Goal: Navigation & Orientation: Understand site structure

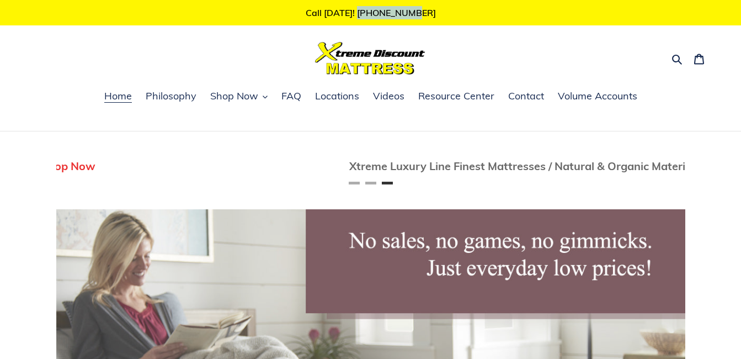
scroll to position [0, 1258]
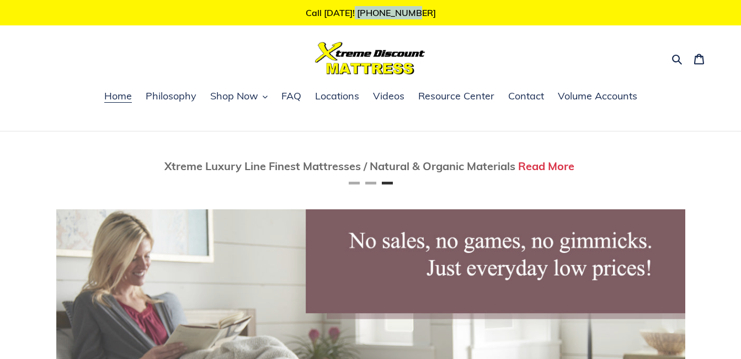
drag, startPoint x: 431, startPoint y: 15, endPoint x: 365, endPoint y: 10, distance: 66.4
click at [365, 10] on p "Call [DATE]! [PHONE_NUMBER]" at bounding box center [370, 12] width 741 height 25
copy p "716-689-5939"
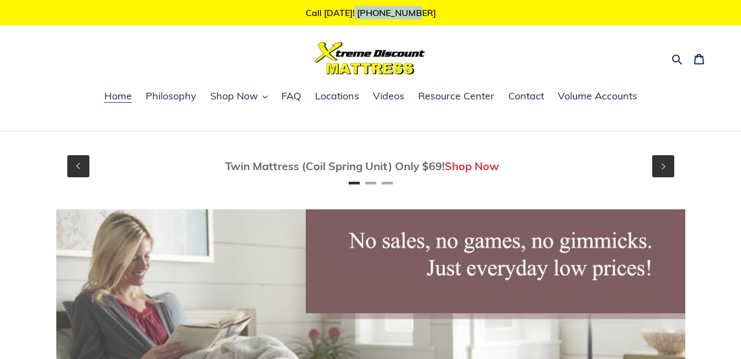
scroll to position [0, 0]
click at [519, 98] on span "Contact" at bounding box center [526, 95] width 36 height 13
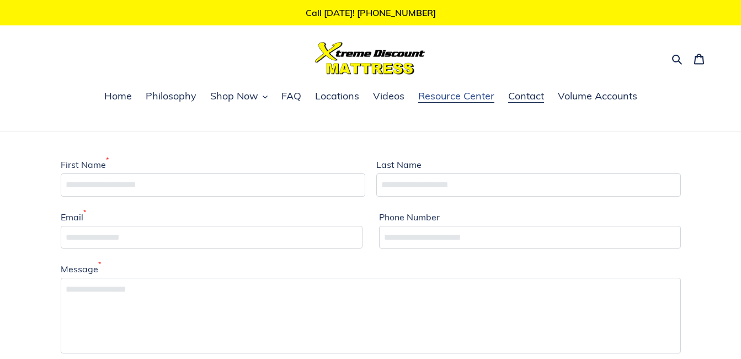
click at [443, 100] on span "Resource Center" at bounding box center [456, 95] width 76 height 13
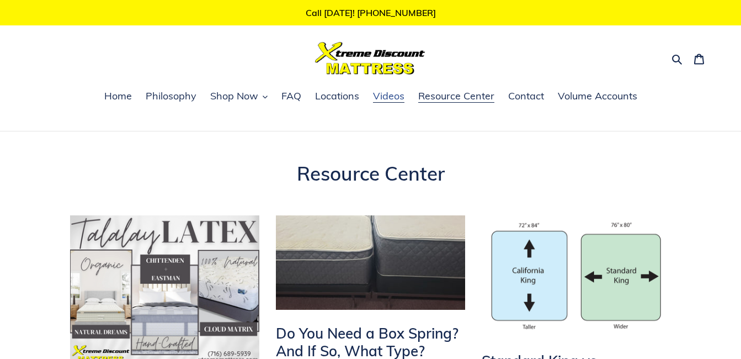
click at [384, 98] on span "Videos" at bounding box center [388, 95] width 31 height 13
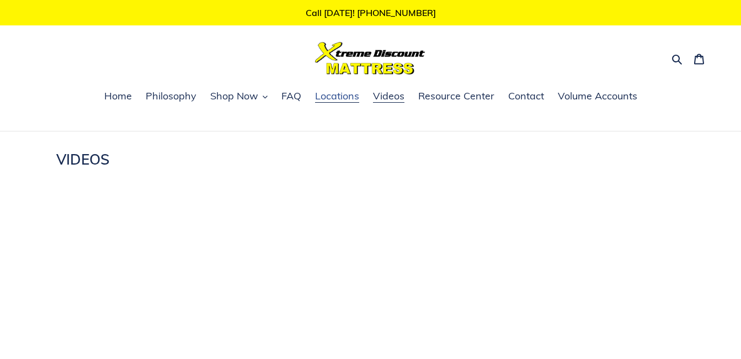
click at [344, 97] on span "Locations" at bounding box center [337, 95] width 44 height 13
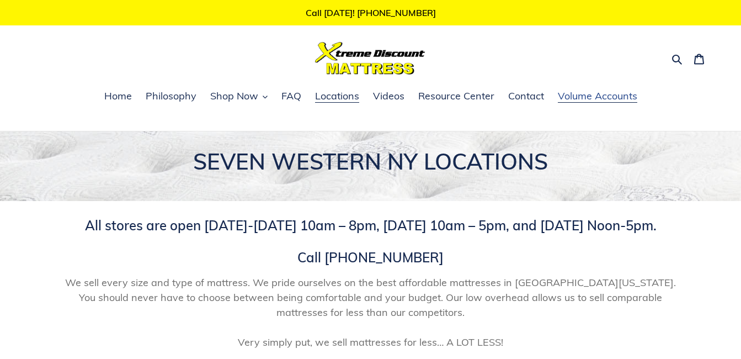
click at [609, 103] on span "Volume Accounts" at bounding box center [597, 95] width 79 height 13
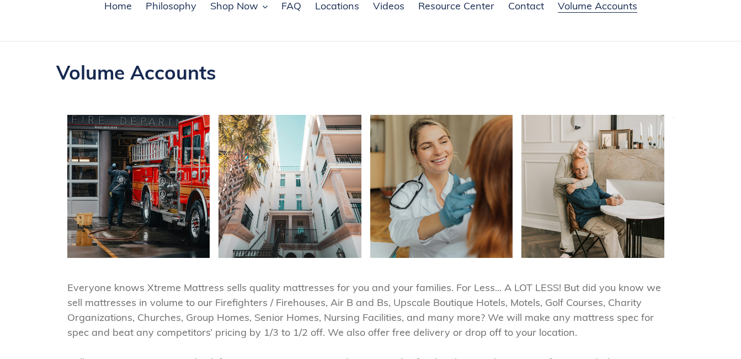
scroll to position [89, 0]
click at [740, 106] on section at bounding box center [370, 186] width 741 height 165
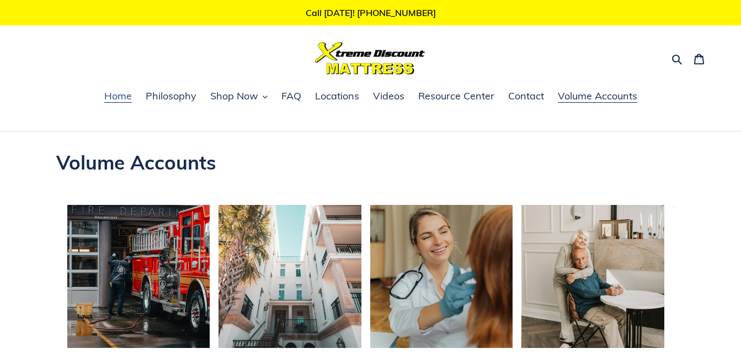
click at [111, 99] on span "Home" at bounding box center [118, 95] width 28 height 13
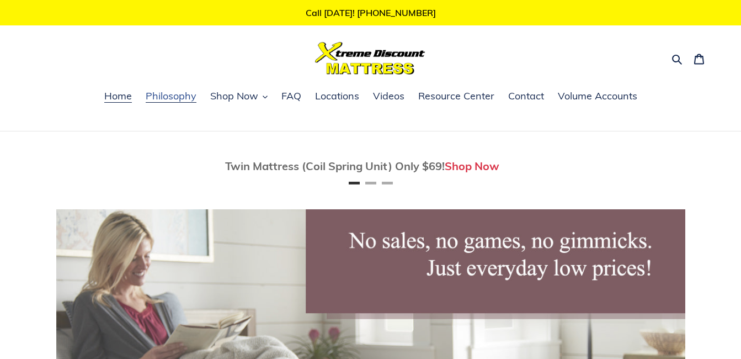
click at [177, 91] on span "Philosophy" at bounding box center [171, 95] width 51 height 13
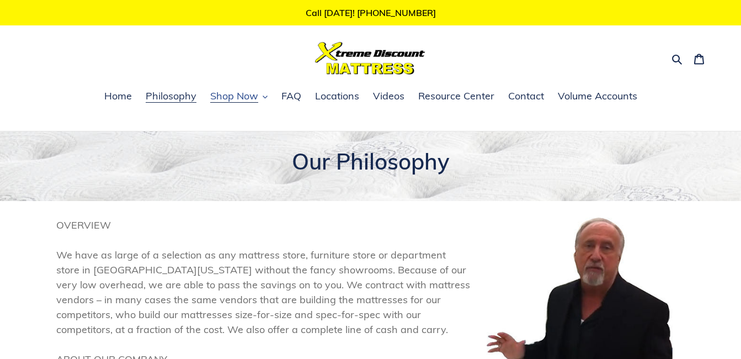
click at [235, 97] on span "Shop Now" at bounding box center [234, 95] width 48 height 13
click at [328, 100] on span "Locations" at bounding box center [337, 95] width 44 height 13
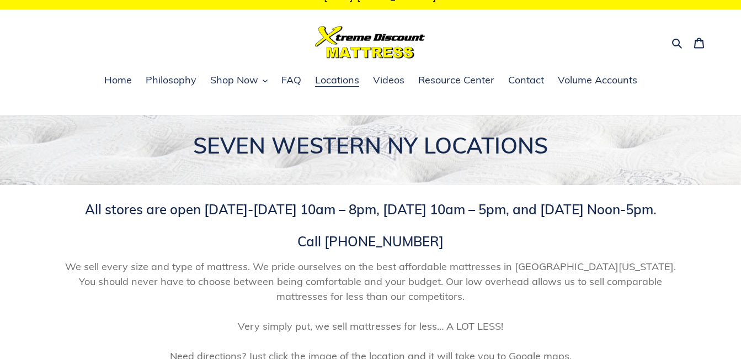
scroll to position [15, 0]
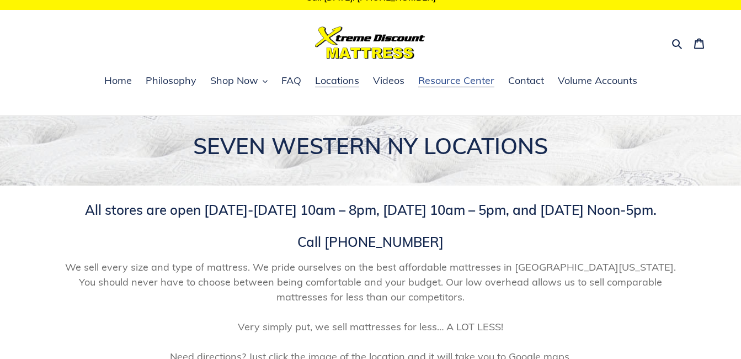
click at [429, 82] on span "Resource Center" at bounding box center [456, 80] width 76 height 13
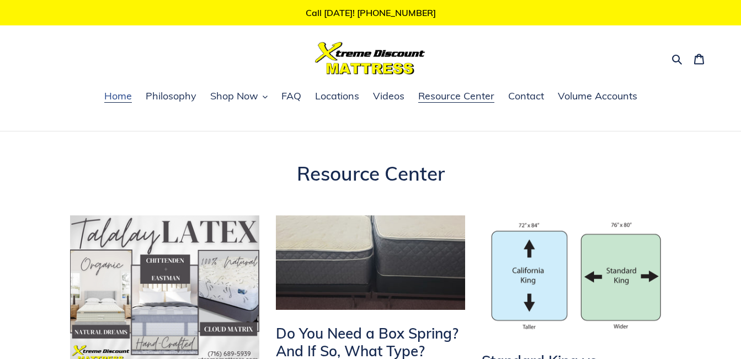
click at [112, 97] on span "Home" at bounding box center [118, 95] width 28 height 13
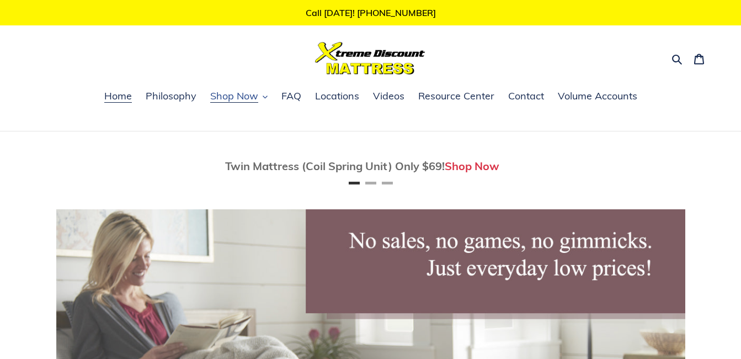
click at [241, 101] on span "Shop Now" at bounding box center [234, 95] width 48 height 13
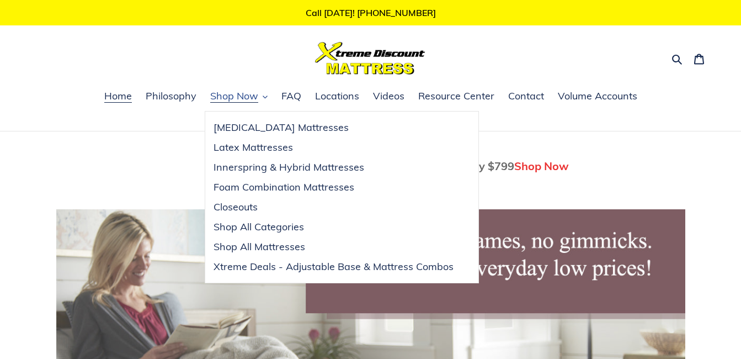
scroll to position [0, 629]
click at [155, 120] on nav "Home Philosophy Shop Now Memory Foam Mattresses Latex Mattresses Innerspring & …" at bounding box center [370, 109] width 741 height 43
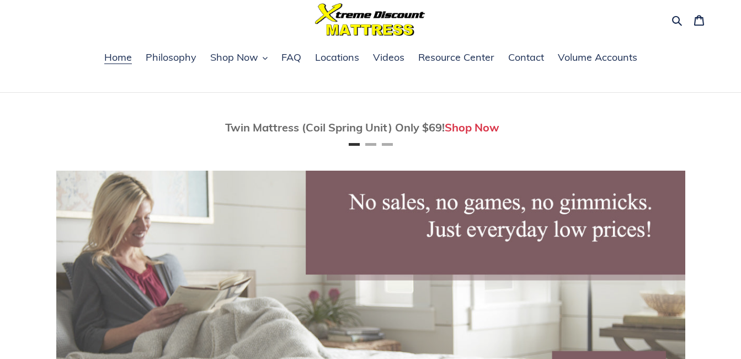
scroll to position [0, 0]
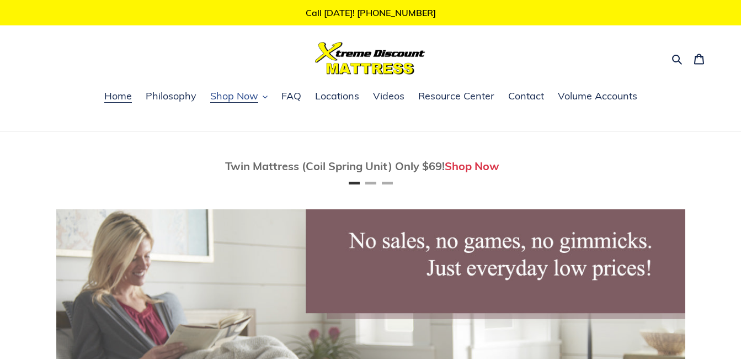
click at [233, 102] on span "Shop Now" at bounding box center [234, 95] width 48 height 13
click at [298, 92] on span "FAQ" at bounding box center [291, 95] width 20 height 13
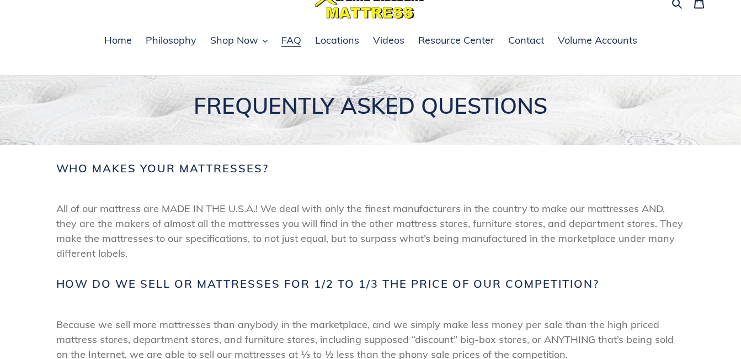
scroll to position [55, 0]
click at [568, 47] on span "Volume Accounts" at bounding box center [597, 40] width 79 height 13
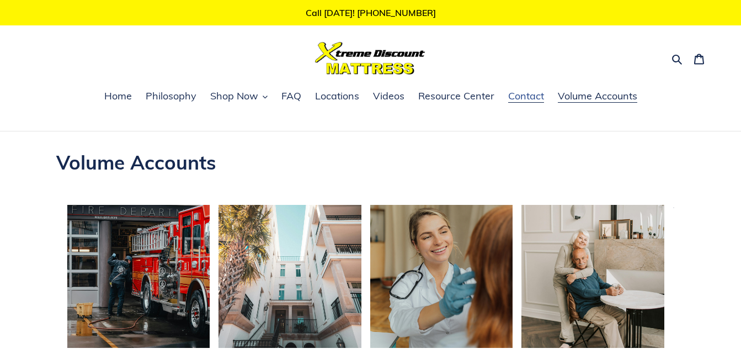
click at [519, 103] on span "Contact" at bounding box center [526, 95] width 36 height 13
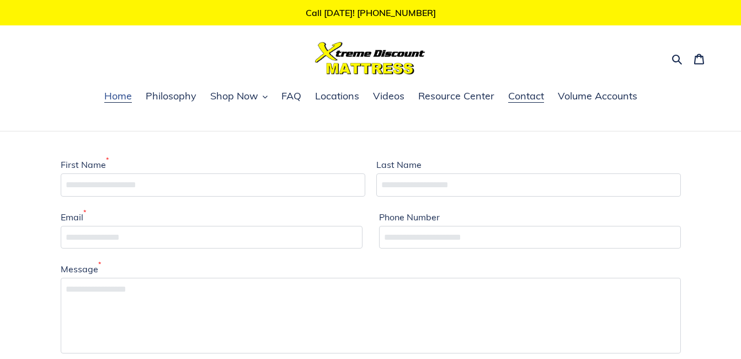
click at [105, 100] on link "Home" at bounding box center [118, 96] width 39 height 17
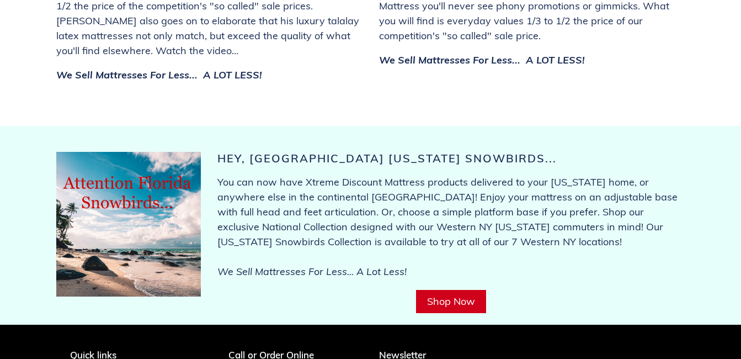
scroll to position [4417, 0]
